Goal: Download file/media

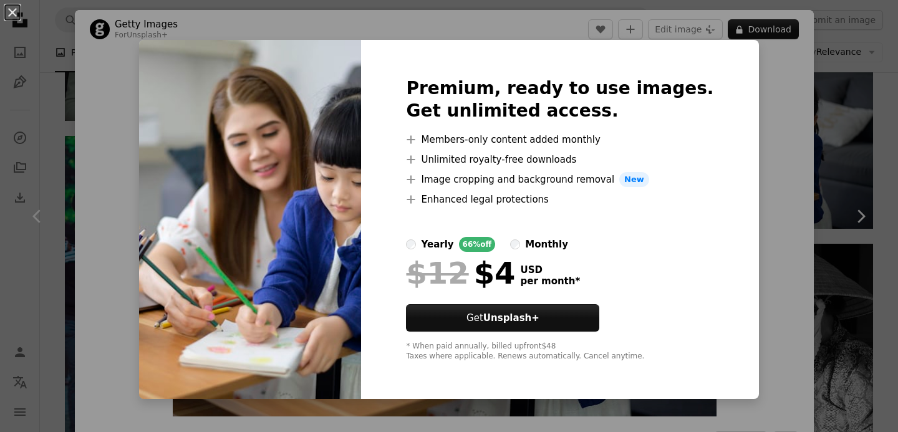
scroll to position [7187, 0]
click at [20, 20] on button "An X shape" at bounding box center [12, 12] width 15 height 15
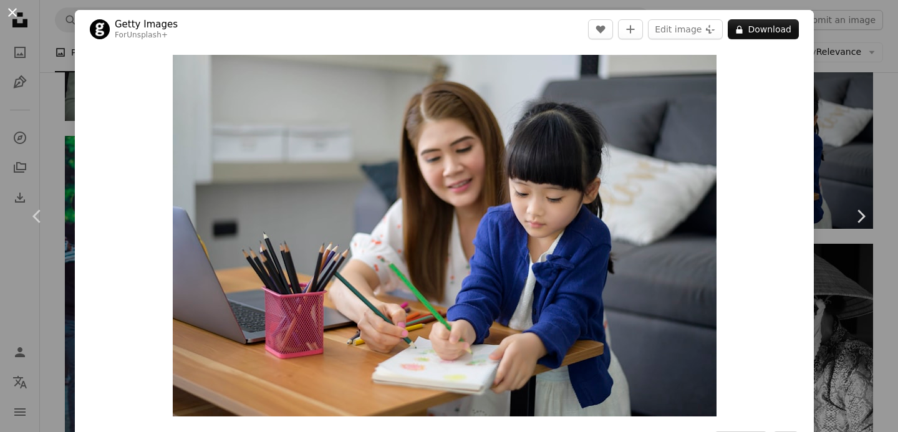
click at [10, 11] on button "An X shape" at bounding box center [12, 12] width 15 height 15
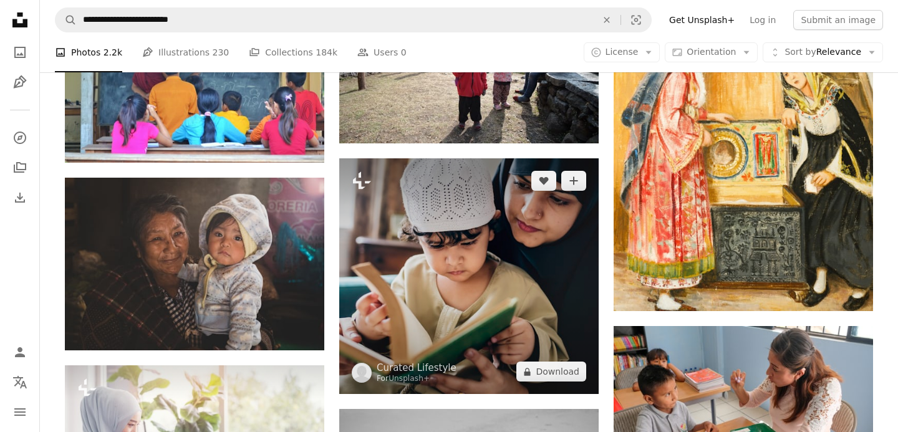
scroll to position [4709, 0]
